Goal: Browse casually: Explore the website without a specific task or goal

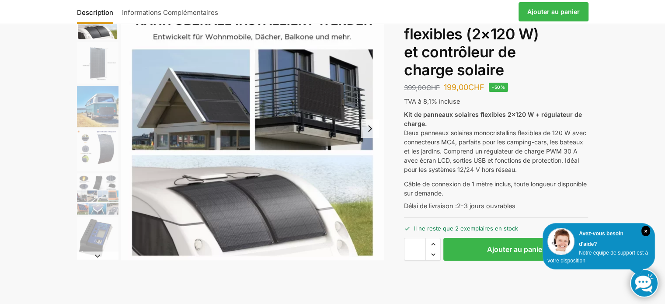
scroll to position [44, 0]
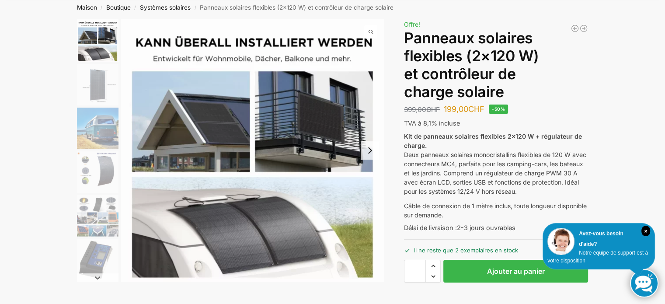
click at [369, 150] on button "Next slide" at bounding box center [370, 150] width 18 height 18
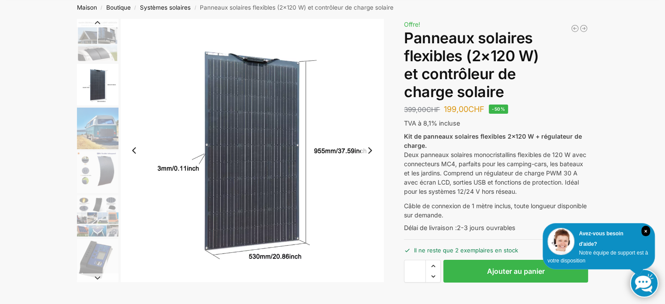
click at [369, 150] on button "Next slide" at bounding box center [370, 150] width 18 height 18
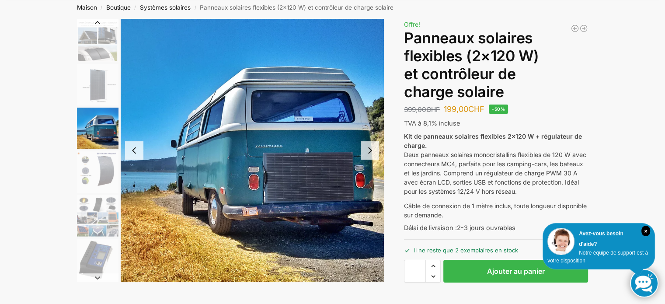
click at [369, 150] on button "Next slide" at bounding box center [370, 150] width 18 height 18
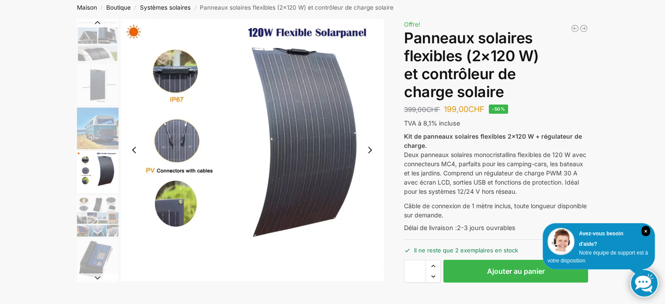
click at [369, 150] on button "Next slide" at bounding box center [370, 150] width 18 height 18
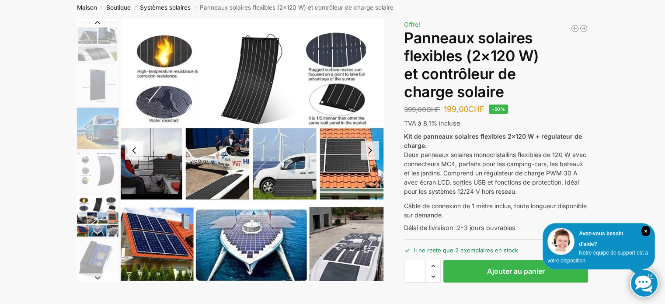
click at [369, 150] on button "Next slide" at bounding box center [370, 150] width 18 height 18
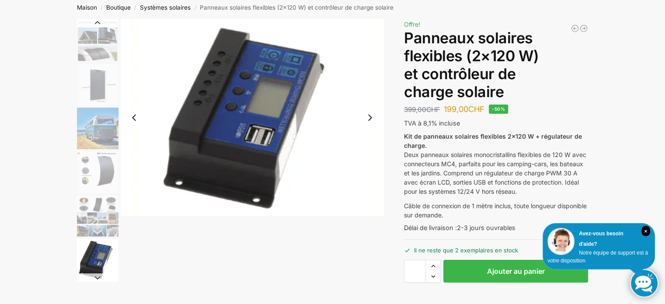
click at [370, 119] on button "Next slide" at bounding box center [370, 117] width 18 height 18
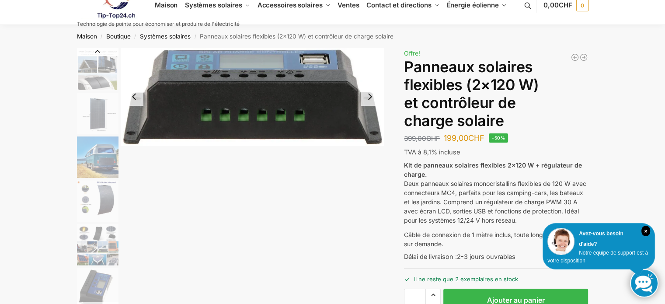
scroll to position [0, 0]
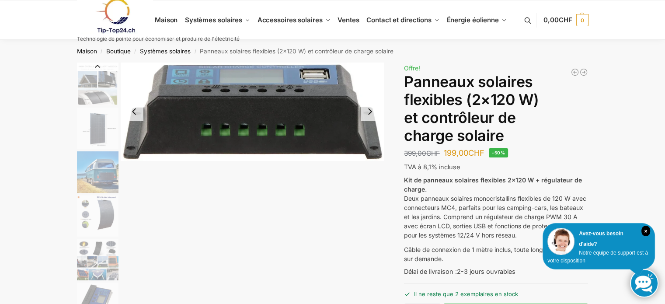
click at [368, 112] on button "Next slide" at bounding box center [370, 111] width 18 height 18
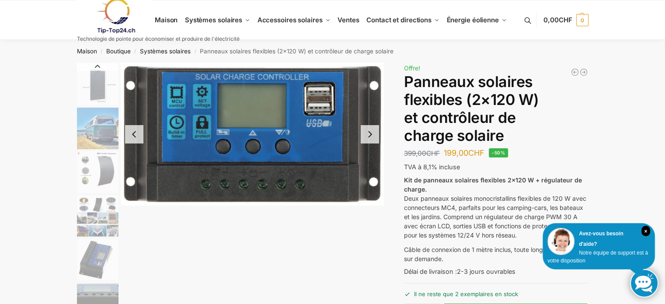
click at [369, 135] on button "Next slide" at bounding box center [370, 134] width 18 height 18
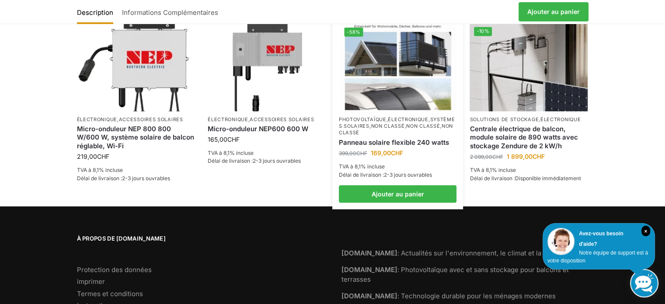
scroll to position [1515, 0]
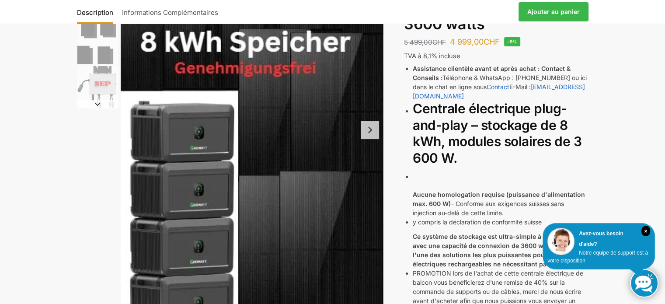
scroll to position [131, 0]
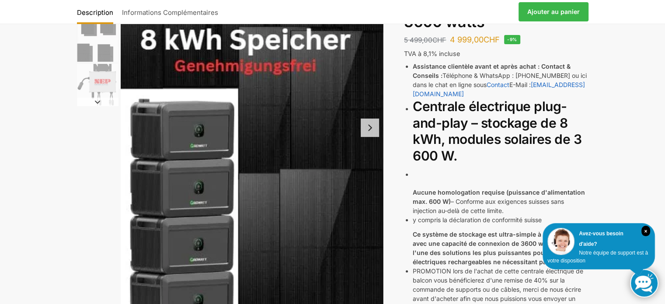
click at [368, 128] on button "Next slide" at bounding box center [370, 127] width 18 height 18
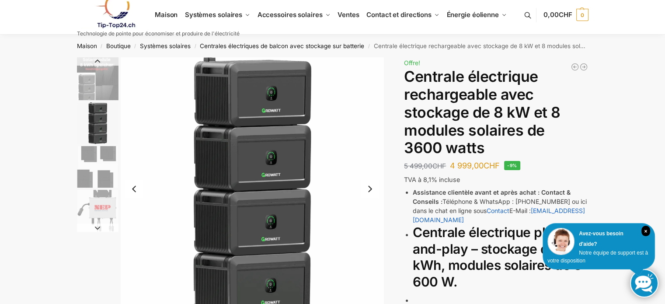
scroll to position [44, 0]
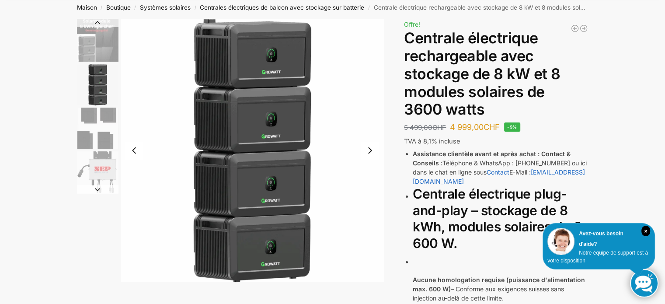
click at [369, 148] on button "Next slide" at bounding box center [370, 150] width 18 height 18
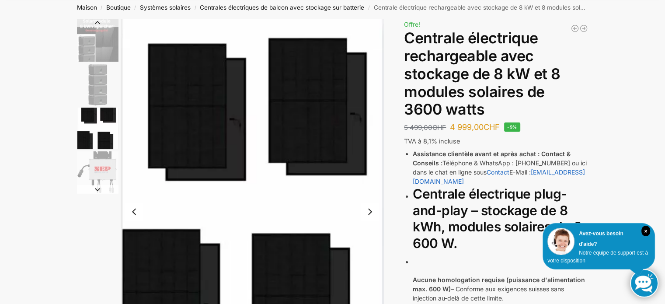
click at [367, 208] on button "Next slide" at bounding box center [370, 211] width 18 height 18
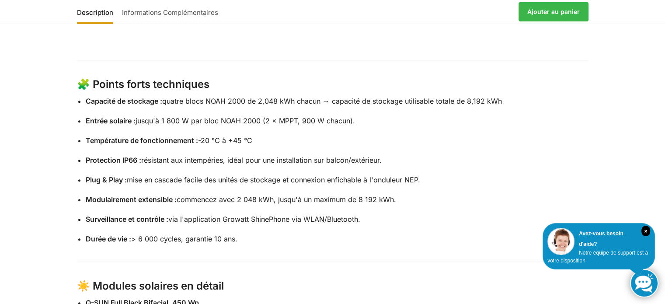
scroll to position [874, 0]
